Goal: Check status: Check status

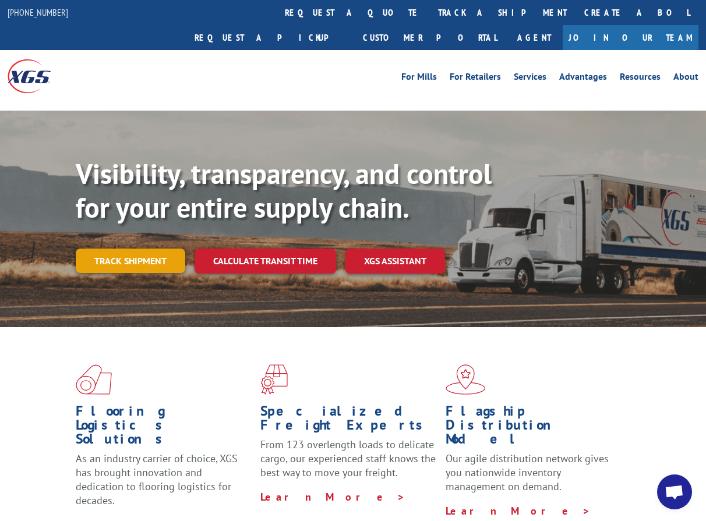
click at [124, 249] on link "Track shipment" at bounding box center [130, 261] width 109 height 24
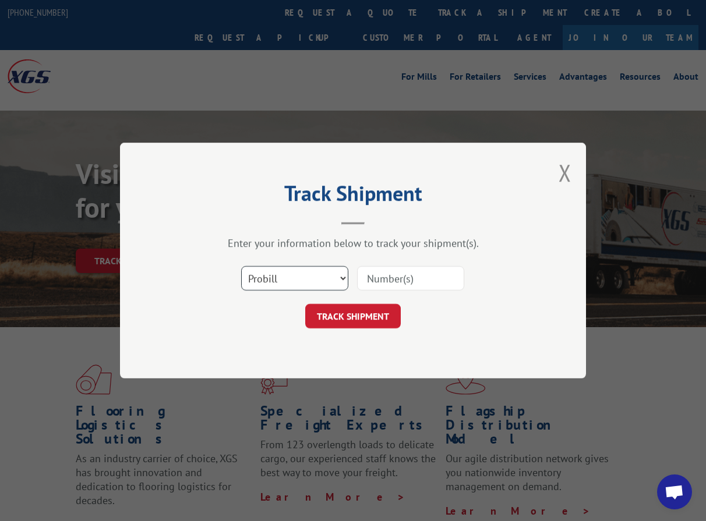
click at [314, 280] on select "Select category... Probill BOL PO" at bounding box center [294, 278] width 107 height 24
select select "po"
click at [241, 266] on select "Select category... Probill BOL PO" at bounding box center [294, 278] width 107 height 24
click at [390, 289] on input at bounding box center [410, 278] width 107 height 24
paste input "PHENIX FLOORING"
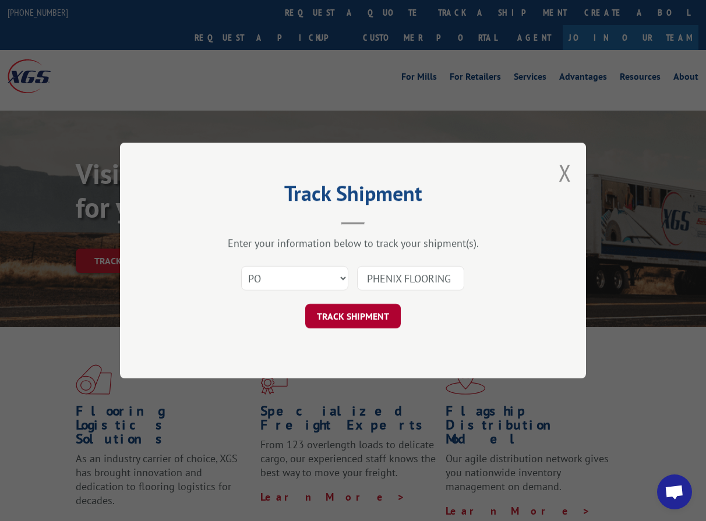
type input "PHENIX FLOORING"
click at [347, 314] on button "TRACK SHIPMENT" at bounding box center [352, 316] width 95 height 24
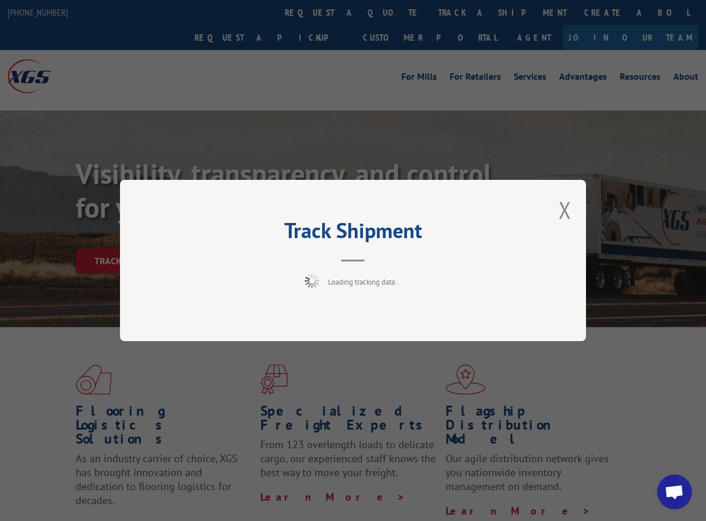
drag, startPoint x: 571, startPoint y: 213, endPoint x: 563, endPoint y: 212, distance: 7.7
click at [568, 213] on button "Close modal" at bounding box center [564, 209] width 13 height 31
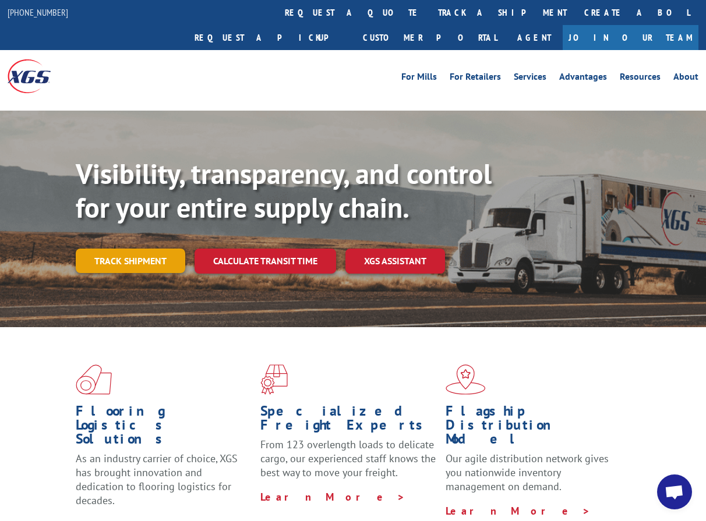
click at [136, 249] on link "Track shipment" at bounding box center [130, 261] width 109 height 24
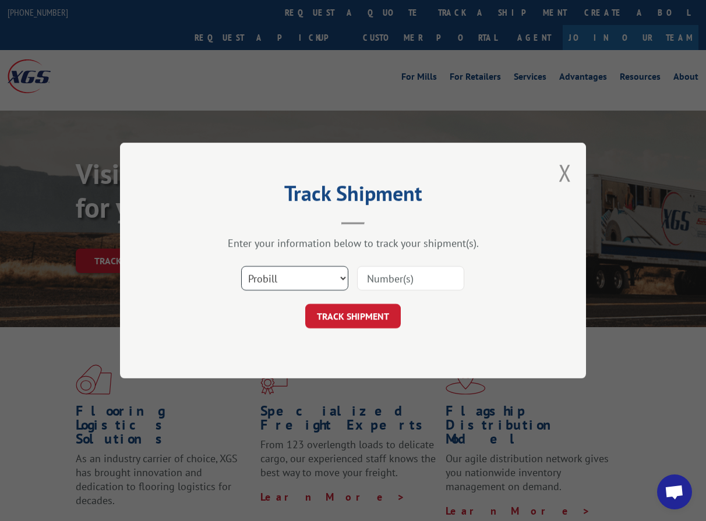
drag, startPoint x: 296, startPoint y: 277, endPoint x: 294, endPoint y: 285, distance: 9.0
click at [296, 277] on select "Select category... Probill BOL PO" at bounding box center [294, 278] width 107 height 24
select select "po"
click at [241, 266] on select "Select category... Probill BOL PO" at bounding box center [294, 278] width 107 height 24
click at [419, 284] on input at bounding box center [410, 278] width 107 height 24
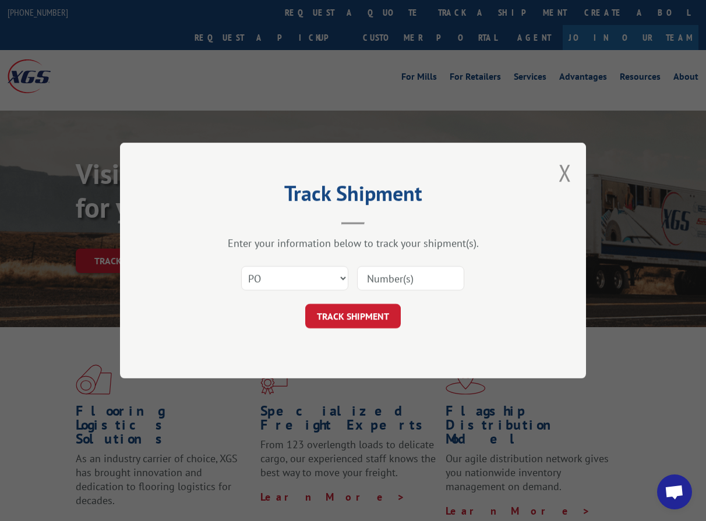
paste input "295803788"
type input "295803788"
click at [359, 318] on button "TRACK SHIPMENT" at bounding box center [352, 316] width 95 height 24
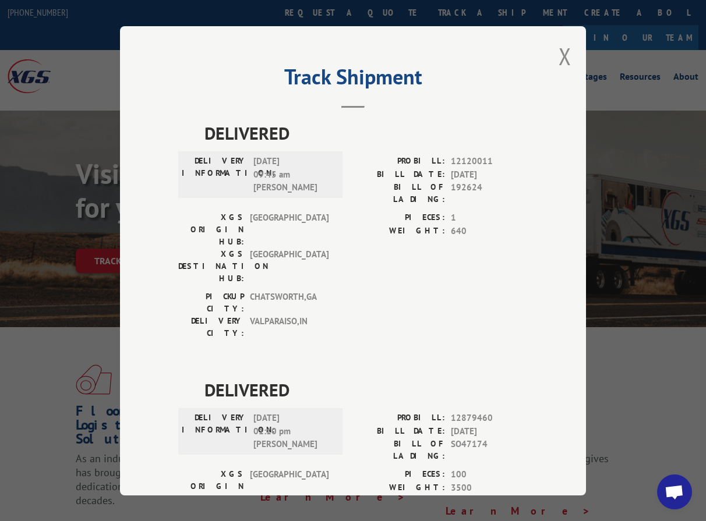
click at [548, 54] on div "Track Shipment DELIVERED DELIVERY INFORMATION: [DATE] 09:45 am [PERSON_NAME] PR…" at bounding box center [353, 260] width 466 height 469
click at [558, 53] on button "Close modal" at bounding box center [564, 56] width 13 height 31
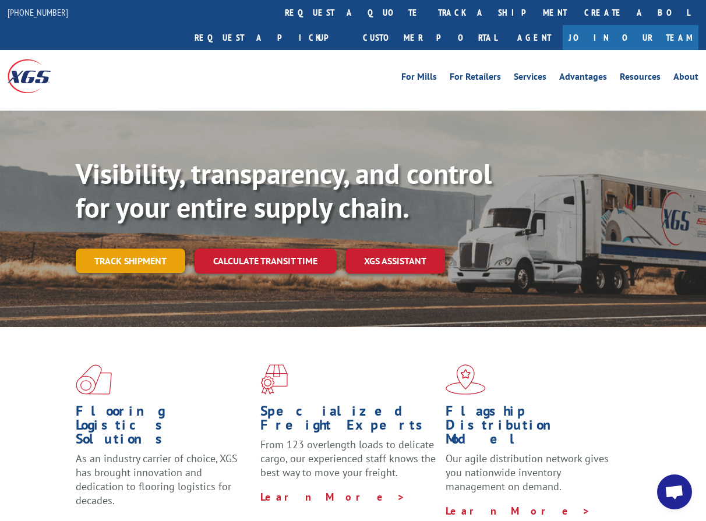
click at [124, 249] on link "Track shipment" at bounding box center [130, 261] width 109 height 24
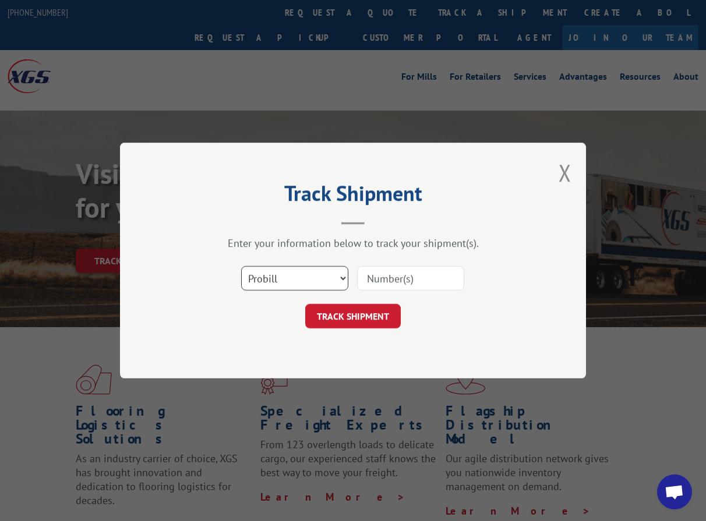
drag, startPoint x: 308, startPoint y: 278, endPoint x: 306, endPoint y: 288, distance: 10.7
click at [306, 277] on select "Select category... Probill BOL PO" at bounding box center [294, 278] width 107 height 24
select select "po"
click at [241, 266] on select "Select category... Probill BOL PO" at bounding box center [294, 278] width 107 height 24
click at [385, 289] on input at bounding box center [410, 278] width 107 height 24
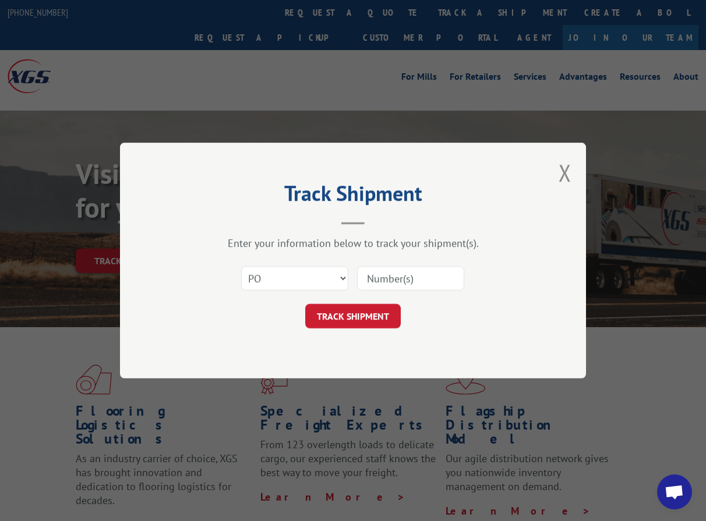
paste input "295803788"
type input "295803788"
click at [340, 309] on button "TRACK SHIPMENT" at bounding box center [352, 316] width 95 height 24
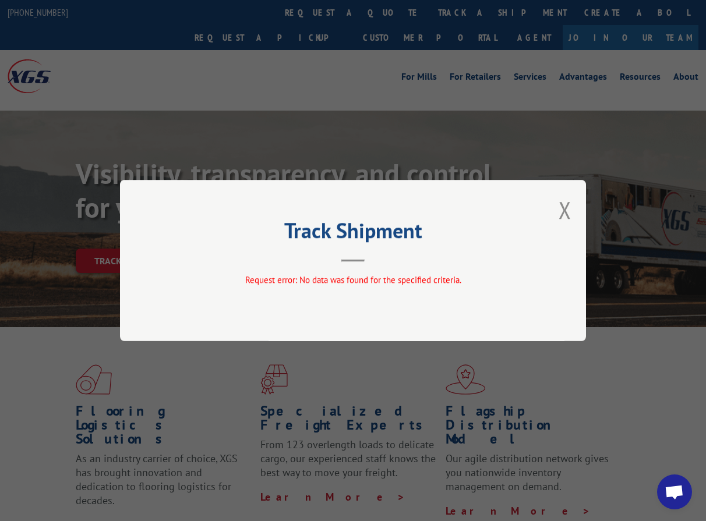
click at [556, 210] on div "Track Shipment Request error: No data was found for the specified criteria." at bounding box center [353, 260] width 466 height 161
click at [557, 210] on div "Track Shipment Request error: No data was found for the specified criteria." at bounding box center [353, 260] width 466 height 161
click at [562, 210] on button "Close modal" at bounding box center [564, 209] width 13 height 31
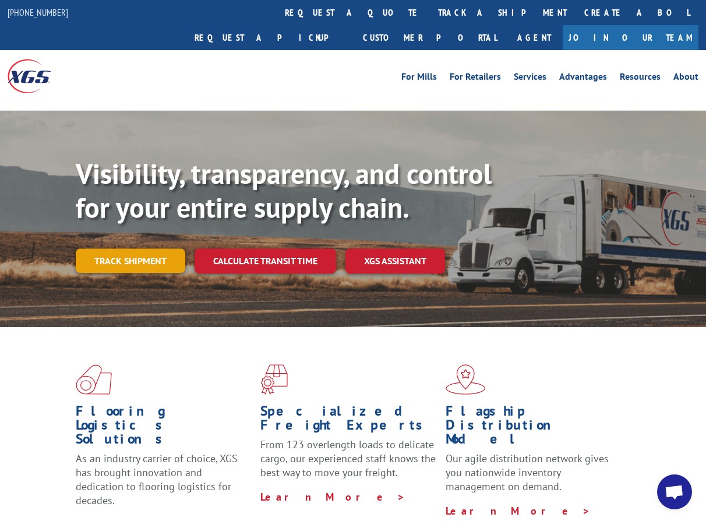
click at [138, 249] on link "Track shipment" at bounding box center [130, 261] width 109 height 24
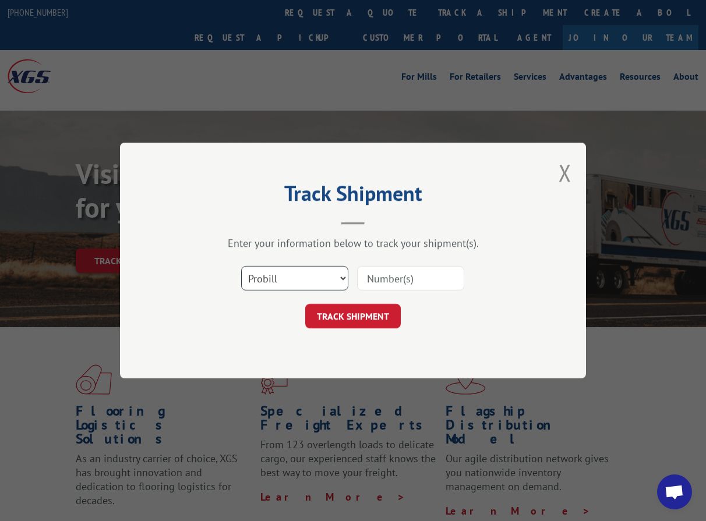
drag, startPoint x: 317, startPoint y: 279, endPoint x: 316, endPoint y: 287, distance: 8.2
click at [317, 279] on select "Select category... Probill BOL PO" at bounding box center [294, 278] width 107 height 24
select select "po"
click at [241, 266] on select "Select category... Probill BOL PO" at bounding box center [294, 278] width 107 height 24
click at [395, 271] on input at bounding box center [410, 278] width 107 height 24
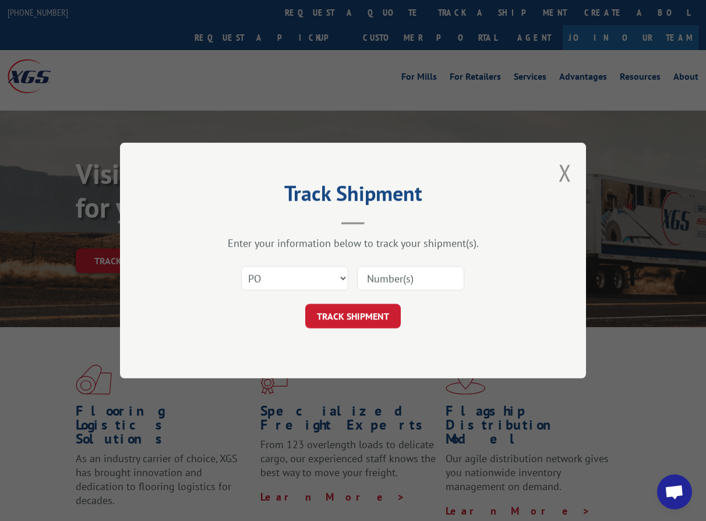
paste input "295802989"
type input "295802989"
click at [346, 316] on button "TRACK SHIPMENT" at bounding box center [352, 316] width 95 height 24
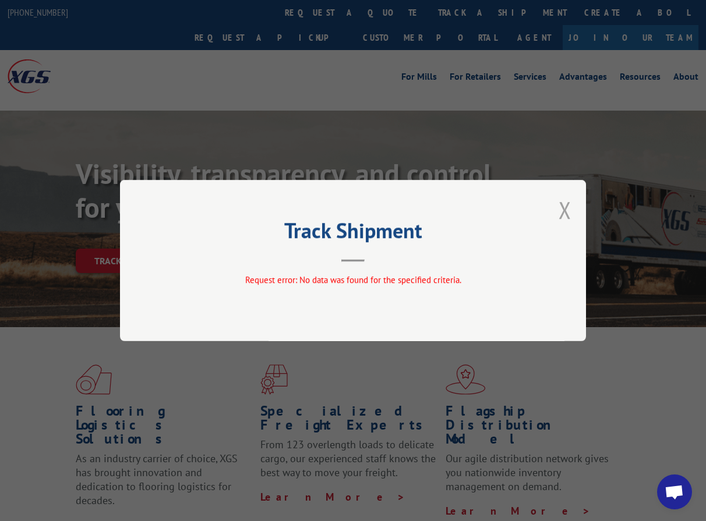
click at [563, 208] on button "Close modal" at bounding box center [564, 209] width 13 height 31
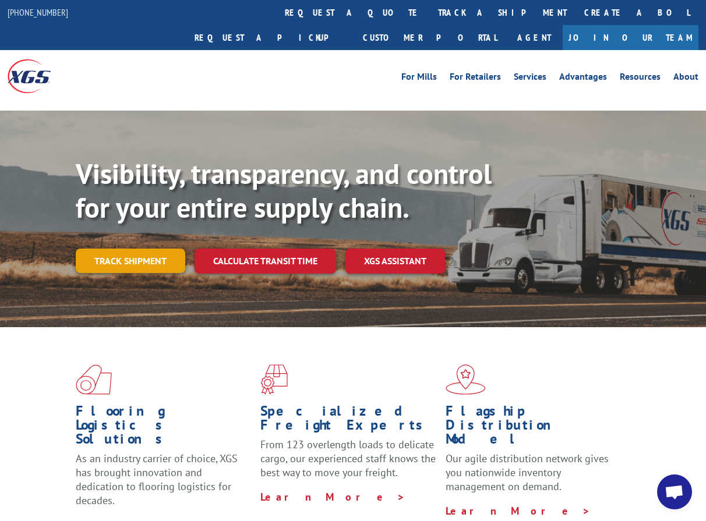
click at [151, 249] on link "Track shipment" at bounding box center [130, 261] width 109 height 24
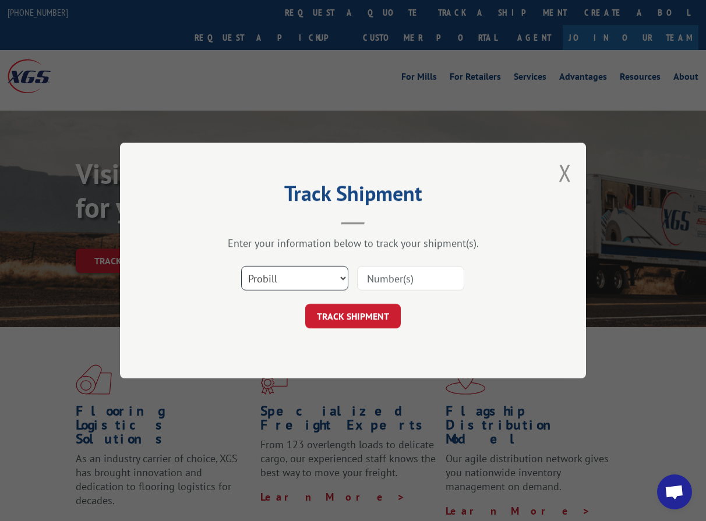
click at [309, 280] on select "Select category... Probill BOL PO" at bounding box center [294, 278] width 107 height 24
select select "po"
click at [241, 266] on select "Select category... Probill BOL PO" at bounding box center [294, 278] width 107 height 24
click at [383, 279] on input at bounding box center [410, 278] width 107 height 24
paste input "295809738"
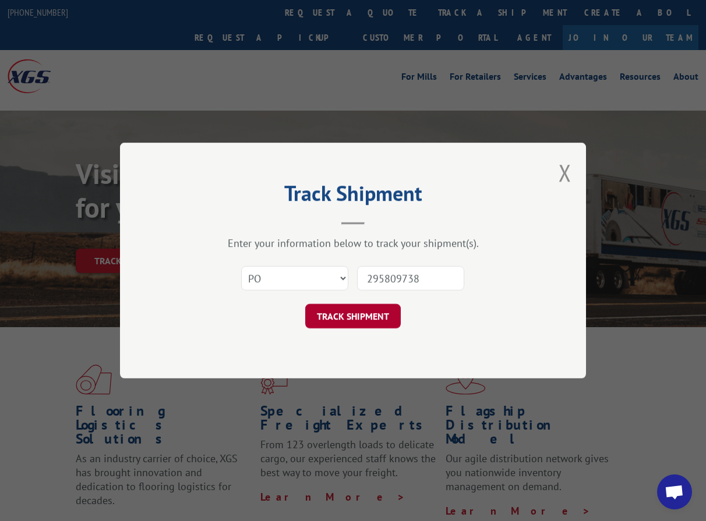
type input "295809738"
click at [351, 316] on button "TRACK SHIPMENT" at bounding box center [352, 316] width 95 height 24
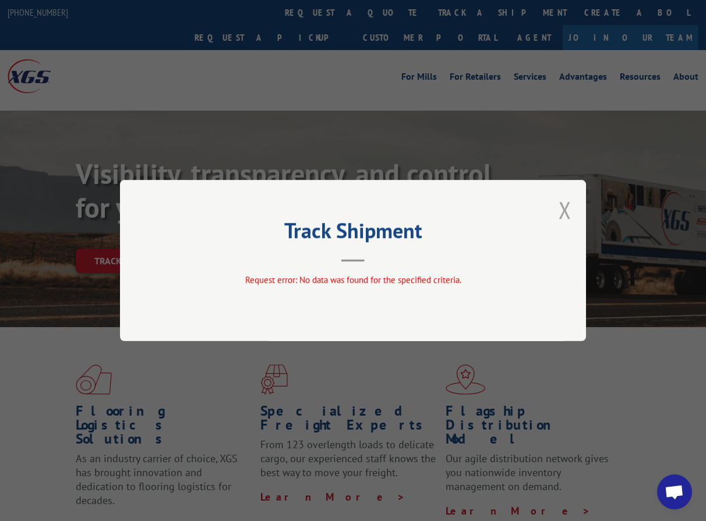
click at [563, 206] on button "Close modal" at bounding box center [564, 209] width 13 height 31
